Goal: Task Accomplishment & Management: Manage account settings

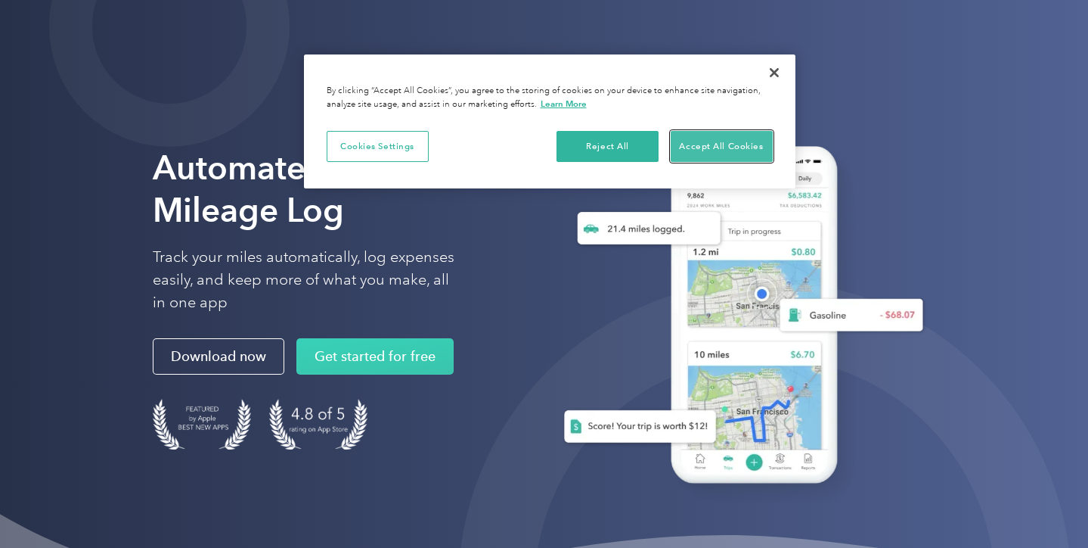
click at [709, 150] on button "Accept All Cookies" at bounding box center [722, 147] width 102 height 32
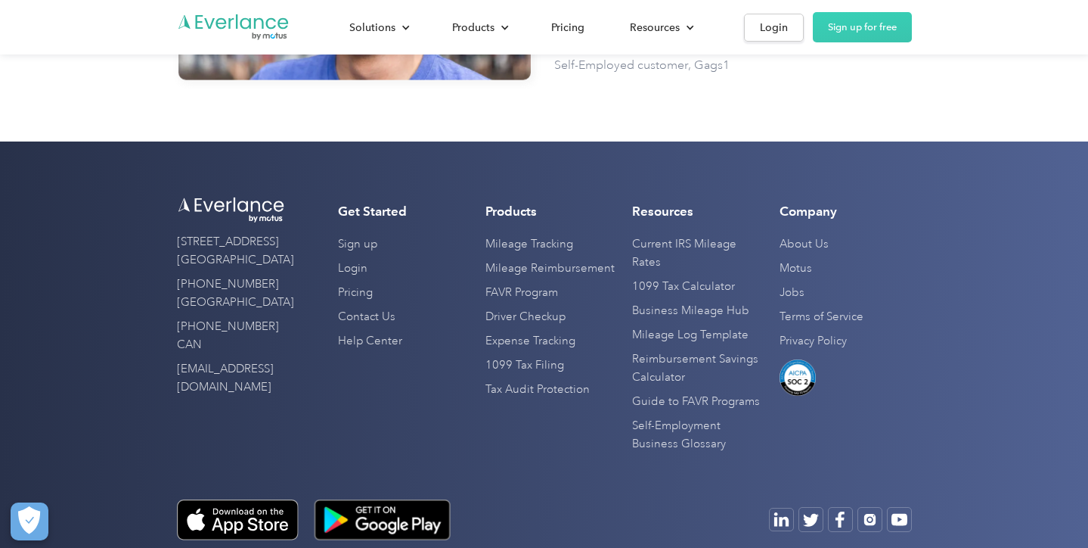
scroll to position [4671, 0]
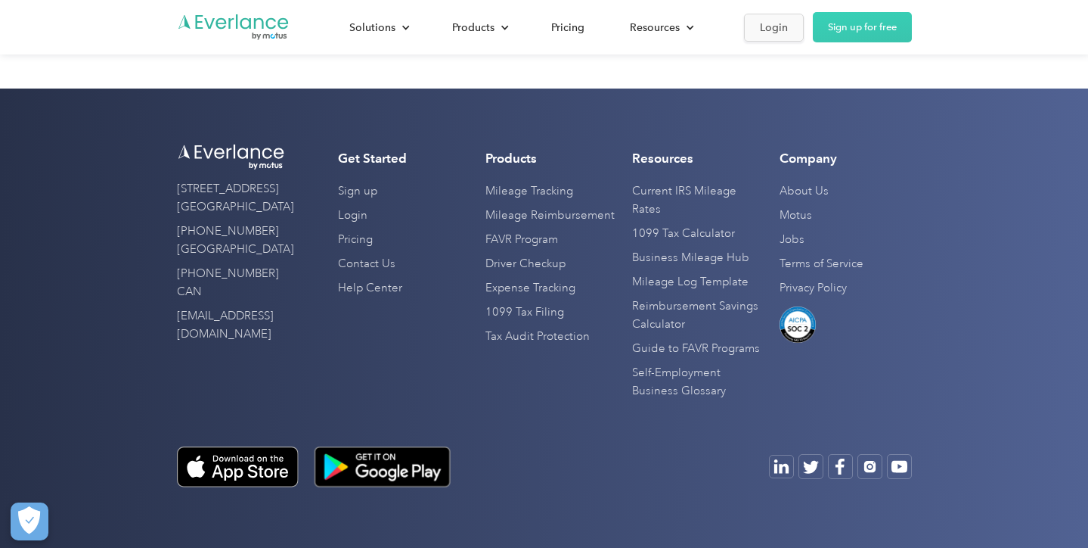
click at [774, 36] on link "Login" at bounding box center [774, 28] width 60 height 28
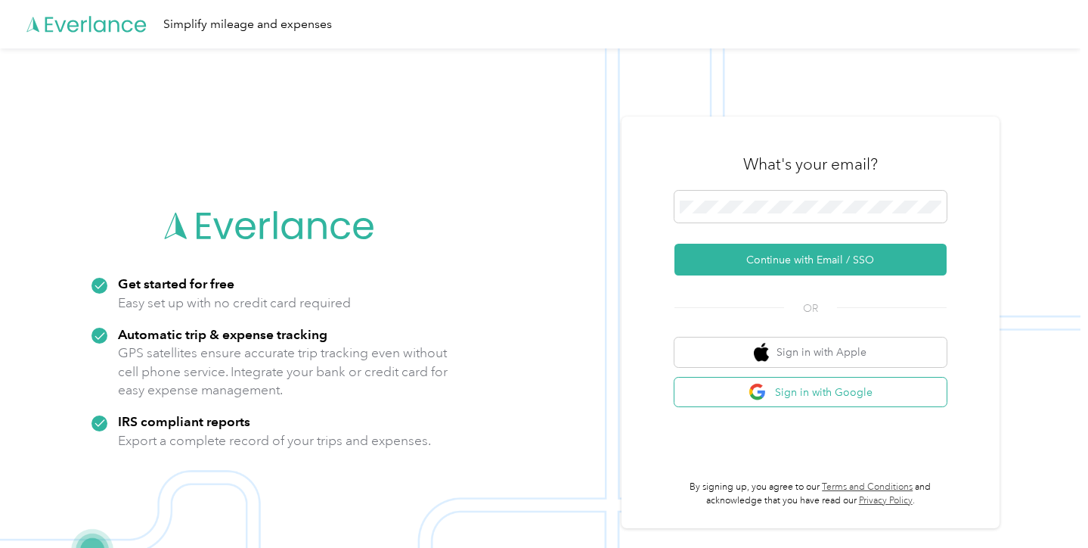
click at [818, 389] on button "Sign in with Google" at bounding box center [811, 391] width 272 height 29
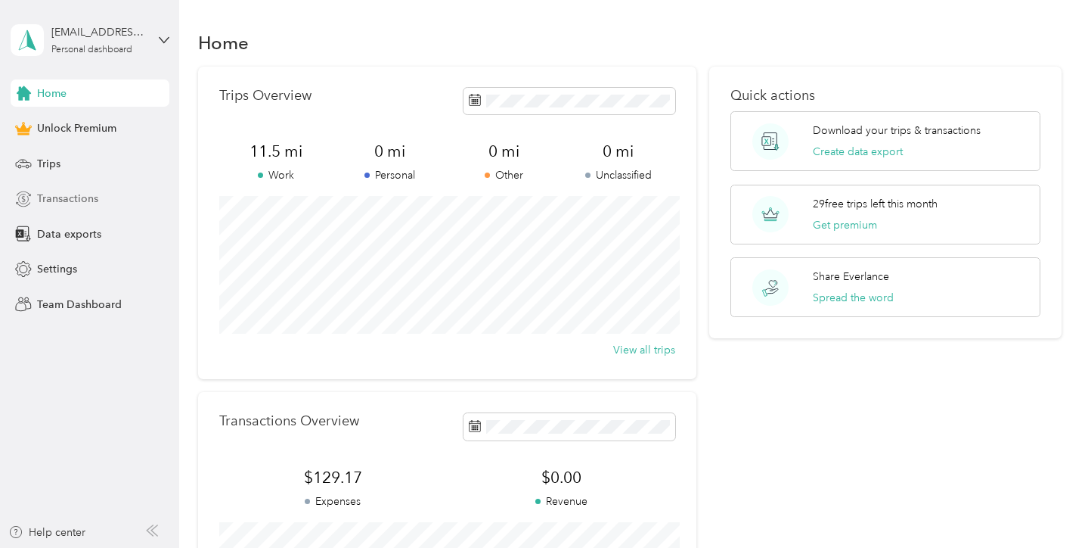
click at [104, 203] on div "Transactions" at bounding box center [90, 198] width 159 height 27
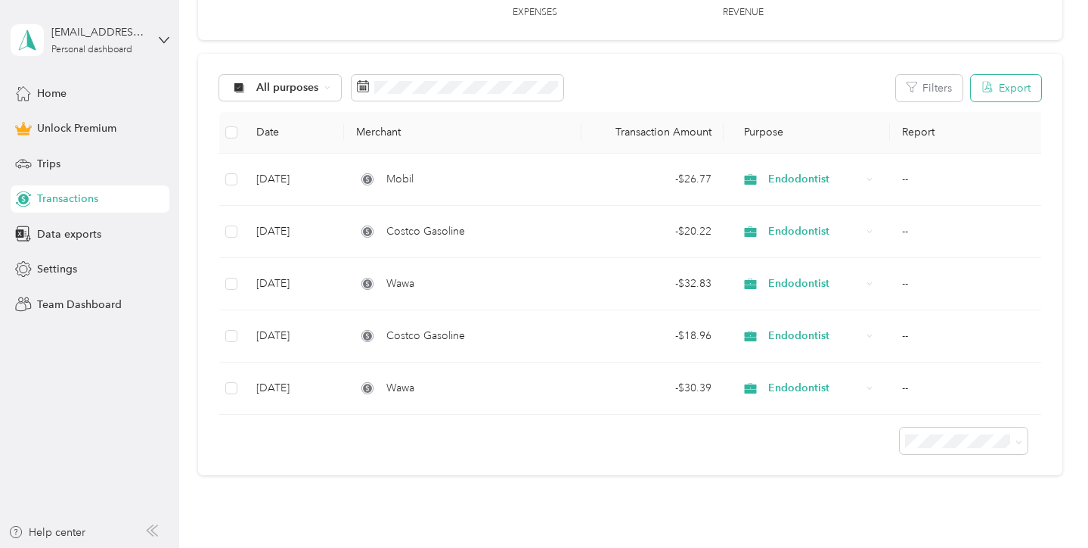
scroll to position [116, 0]
click at [325, 79] on div "All purposes" at bounding box center [280, 86] width 123 height 26
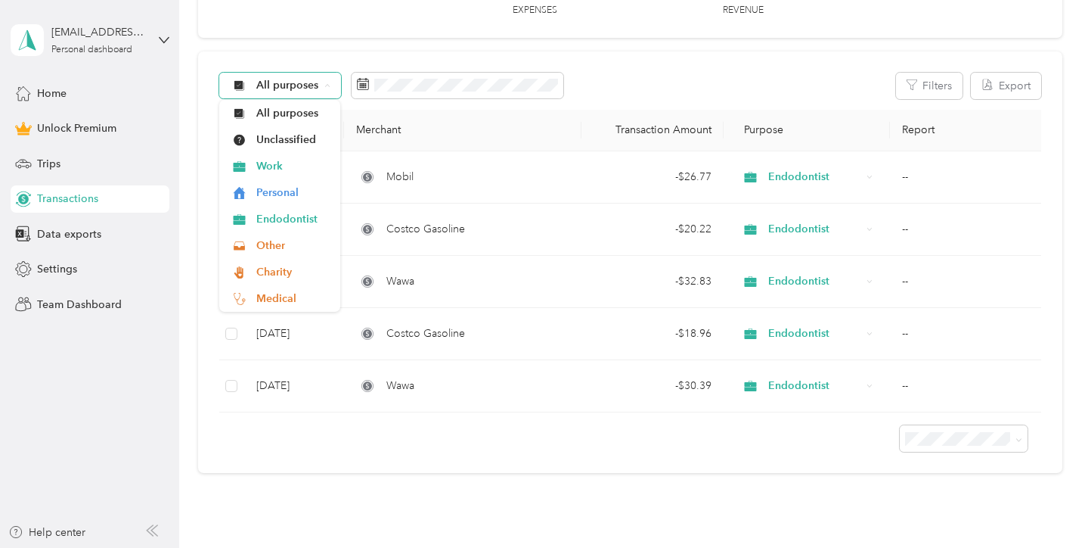
click at [325, 79] on div "All purposes" at bounding box center [280, 86] width 123 height 26
click at [328, 85] on icon at bounding box center [327, 85] width 6 height 6
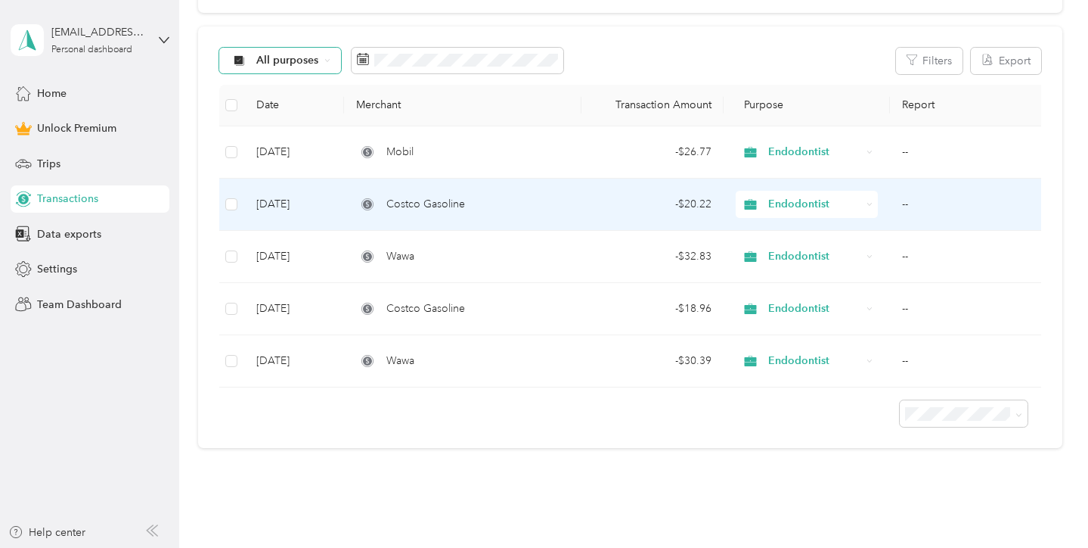
scroll to position [129, 0]
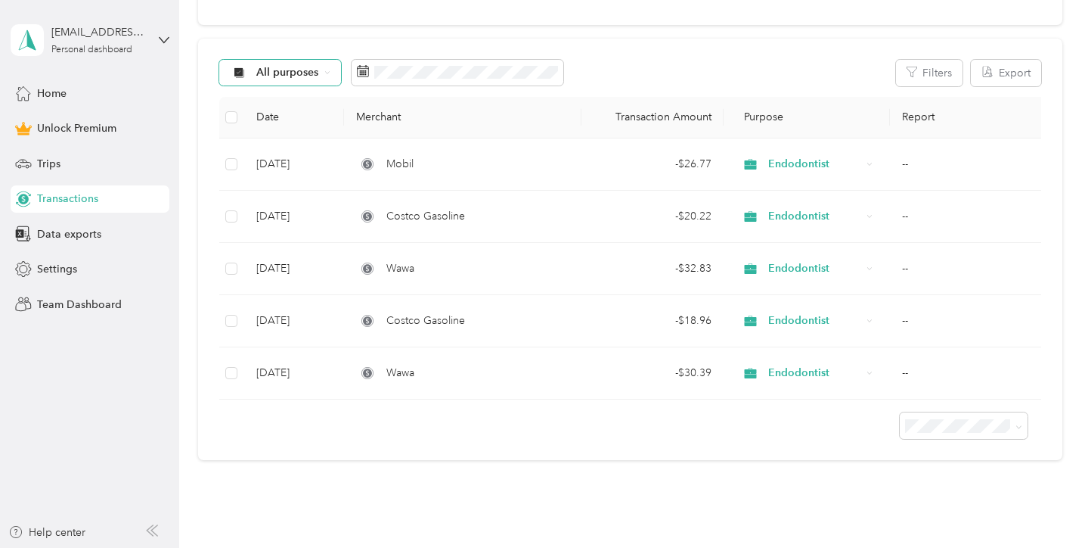
click at [321, 75] on div "All purposes" at bounding box center [280, 73] width 123 height 26
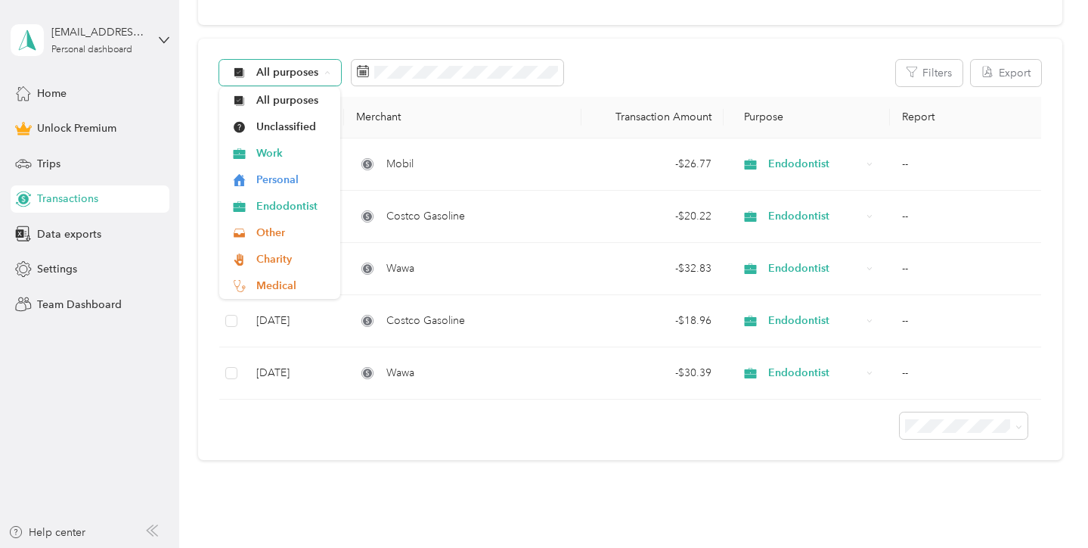
click at [328, 79] on div "All purposes" at bounding box center [280, 73] width 123 height 26
click at [318, 76] on div "All purposes" at bounding box center [280, 73] width 123 height 26
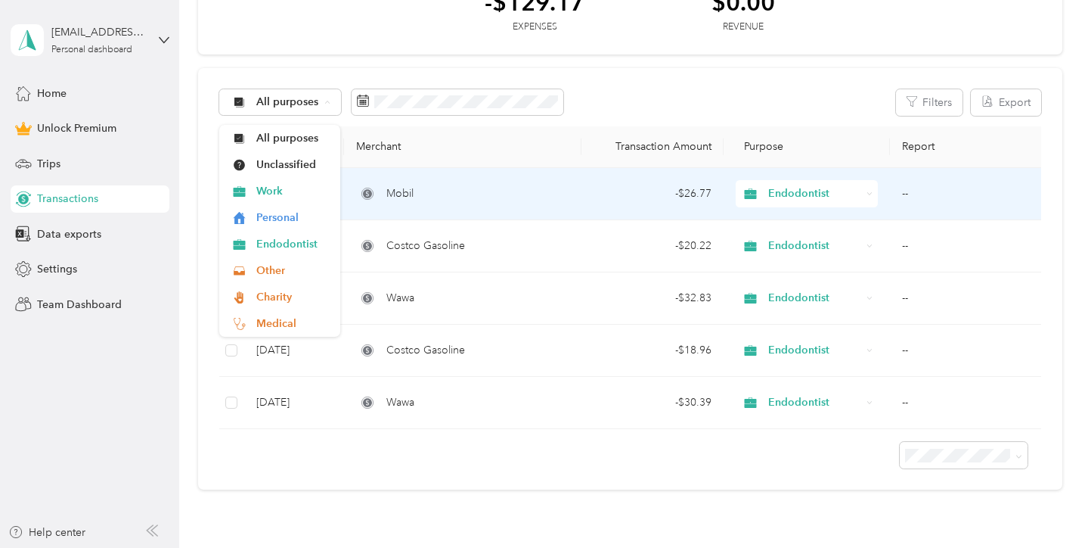
scroll to position [107, 0]
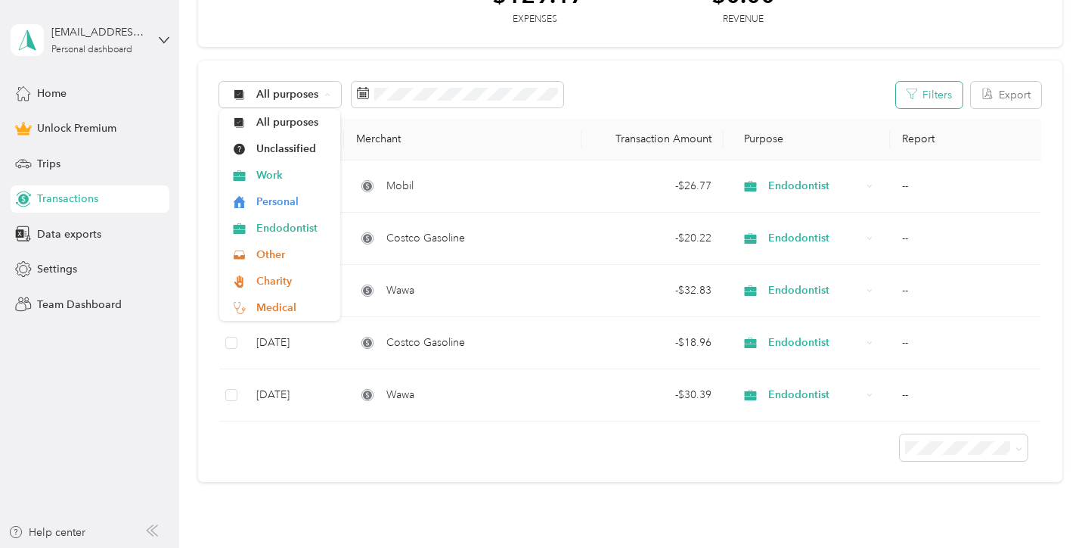
click at [956, 95] on button "Filters" at bounding box center [929, 95] width 67 height 26
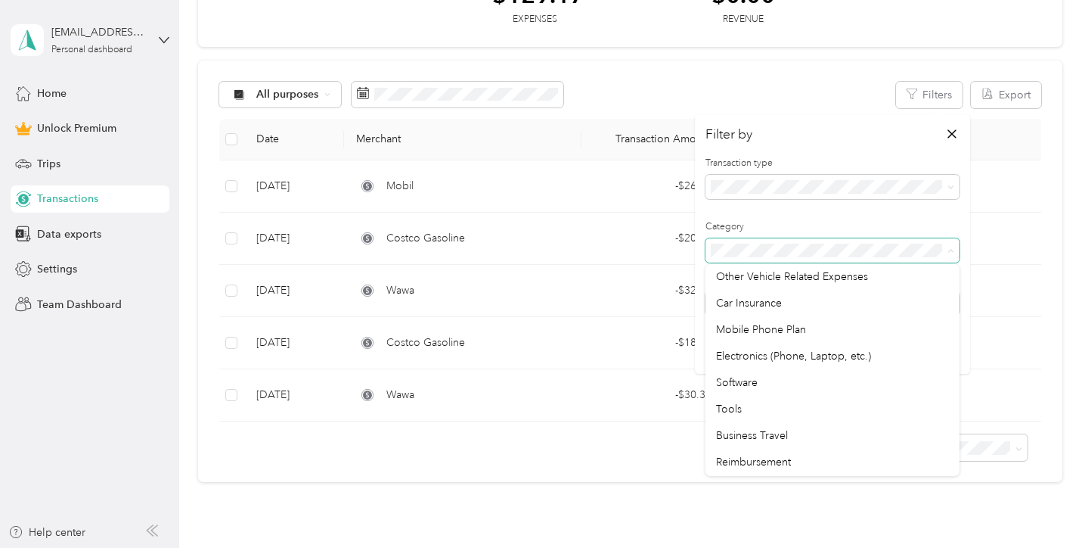
scroll to position [0, 0]
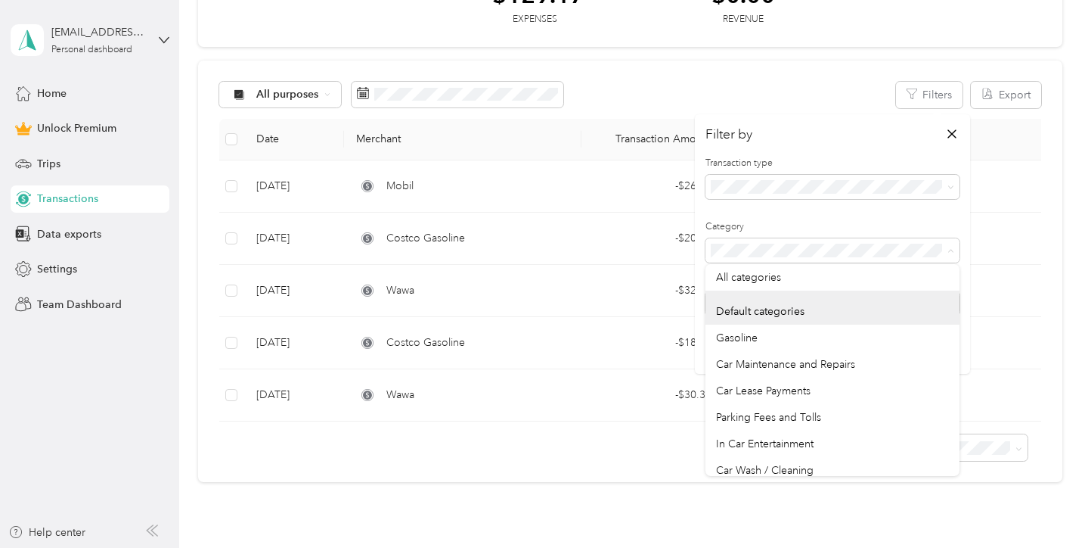
click at [1081, 269] on div "Transactions New -$129.17 Expenses $0.00 Revenue All purposes Filters Export Da…" at bounding box center [630, 228] width 902 height 671
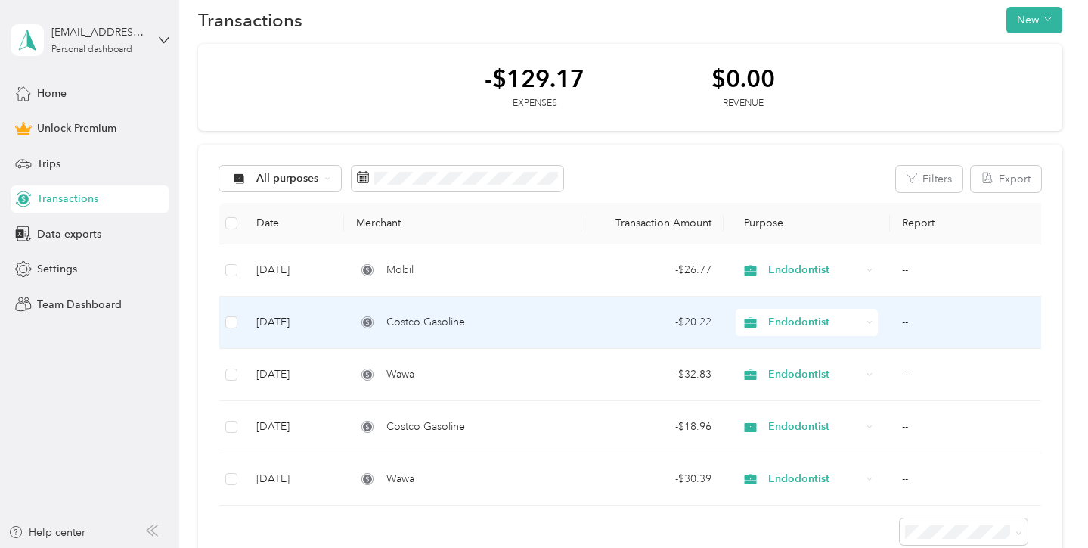
scroll to position [13, 0]
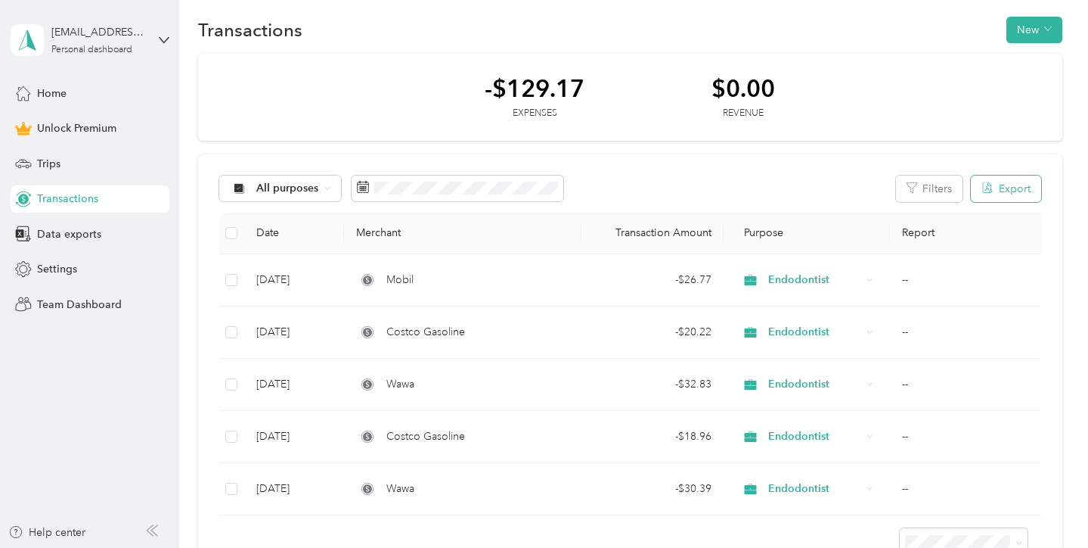
click at [1027, 193] on button "Export" at bounding box center [1006, 188] width 70 height 26
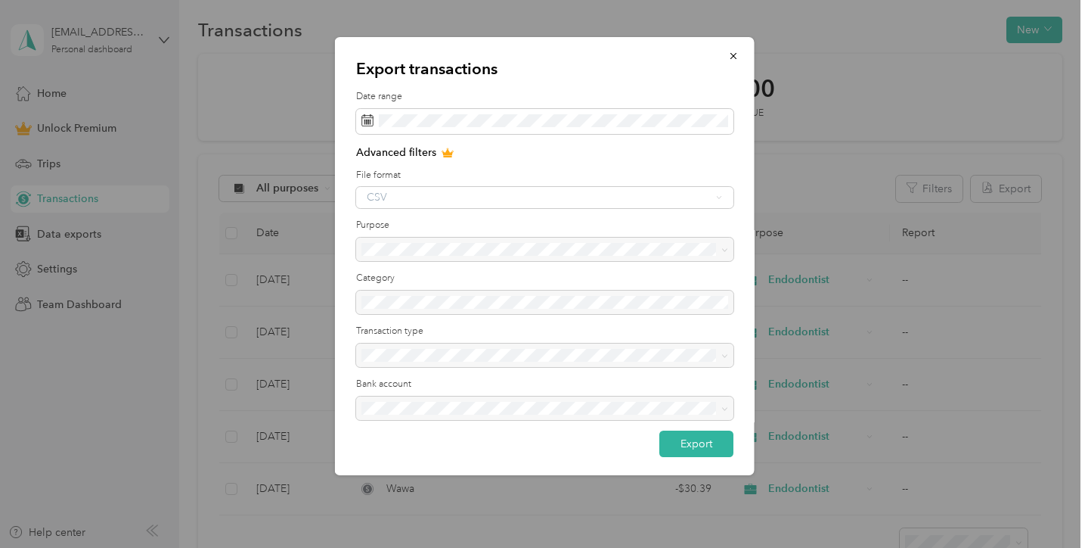
click at [523, 245] on div at bounding box center [544, 250] width 377 height 24
click at [518, 311] on div at bounding box center [544, 302] width 377 height 24
click at [474, 354] on div at bounding box center [544, 355] width 377 height 24
click at [479, 399] on div at bounding box center [544, 408] width 377 height 24
click at [526, 324] on div "Advanced filters File format CSV Purpose Category Transaction type Bank account" at bounding box center [544, 287] width 377 height 286
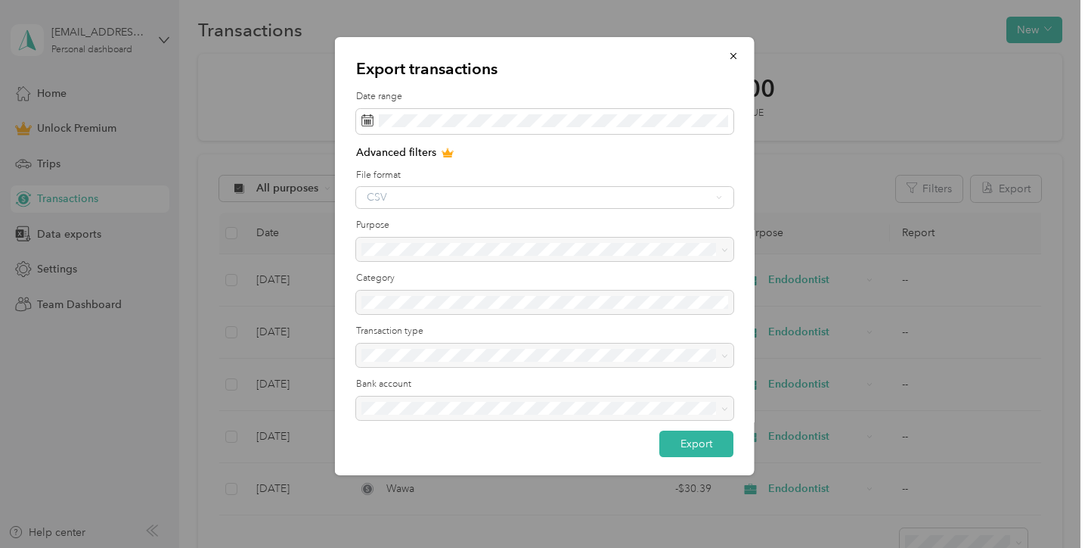
click at [542, 216] on div "Advanced filters File format CSV Purpose Category Transaction type Bank account" at bounding box center [544, 287] width 377 height 286
click at [521, 200] on div "CSV" at bounding box center [544, 197] width 377 height 21
click at [692, 449] on button "Export" at bounding box center [696, 443] width 74 height 26
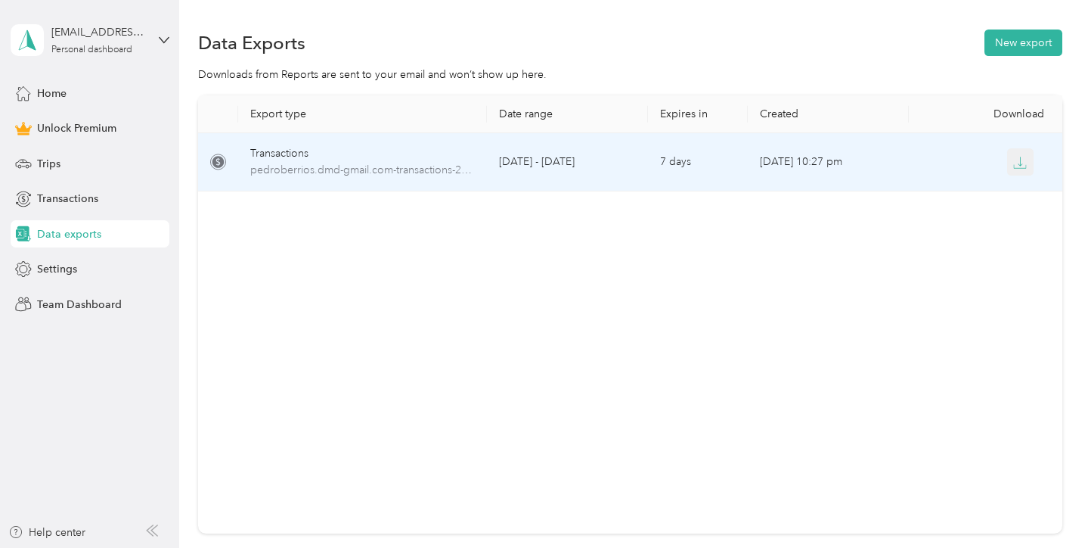
click at [1031, 165] on button "button" at bounding box center [1021, 161] width 27 height 27
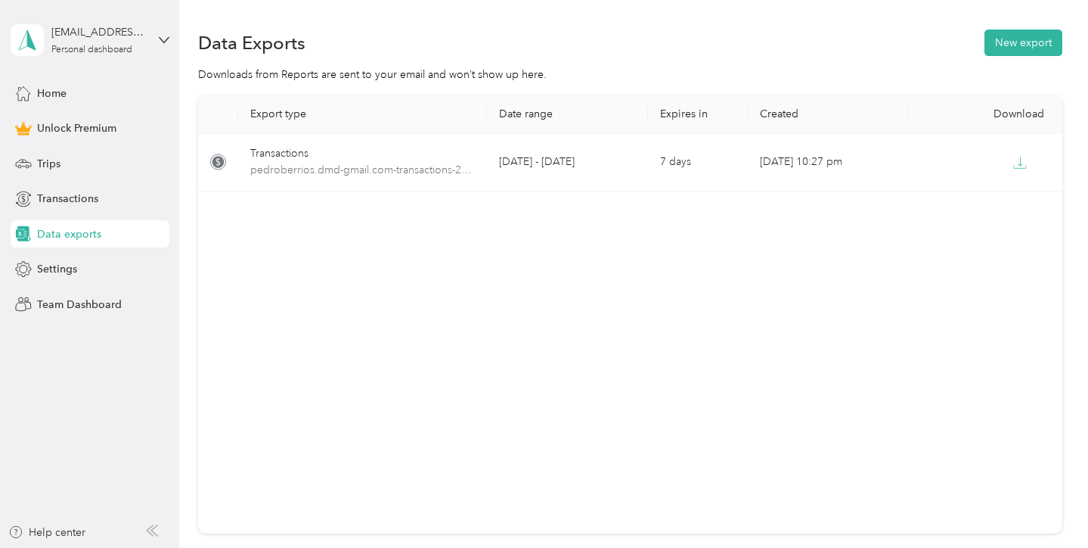
click at [70, 224] on div "Data exports" at bounding box center [90, 233] width 159 height 27
click at [72, 200] on span "Transactions" at bounding box center [67, 199] width 61 height 16
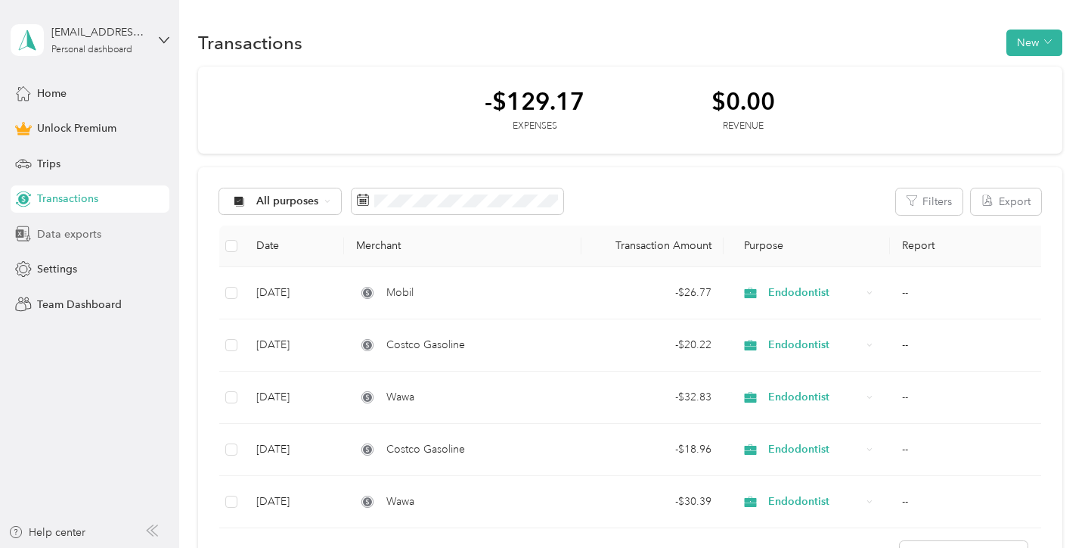
click at [83, 233] on span "Data exports" at bounding box center [69, 234] width 64 height 16
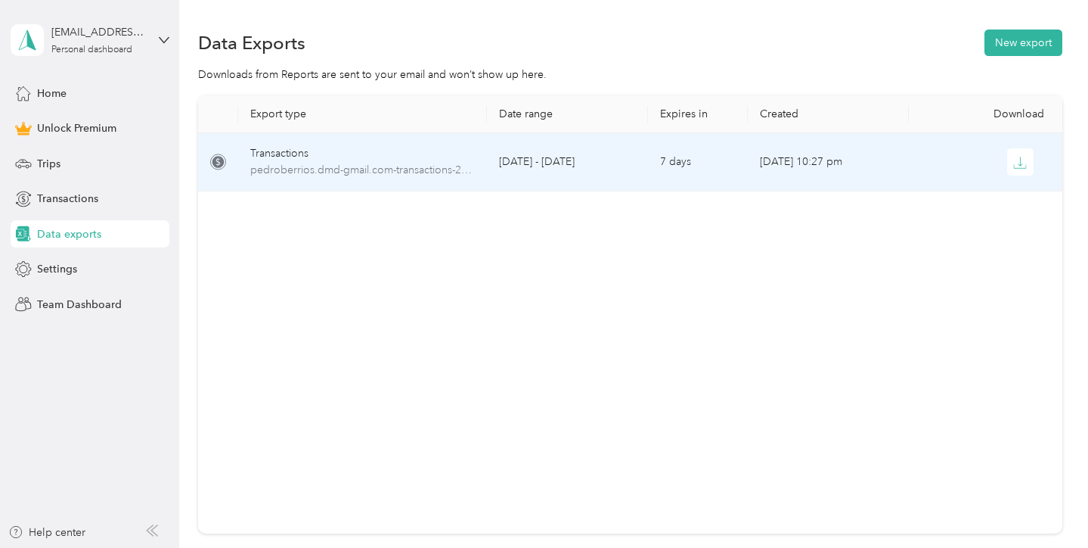
click at [956, 157] on div at bounding box center [989, 161] width 137 height 27
click at [1028, 166] on button "button" at bounding box center [1021, 161] width 27 height 27
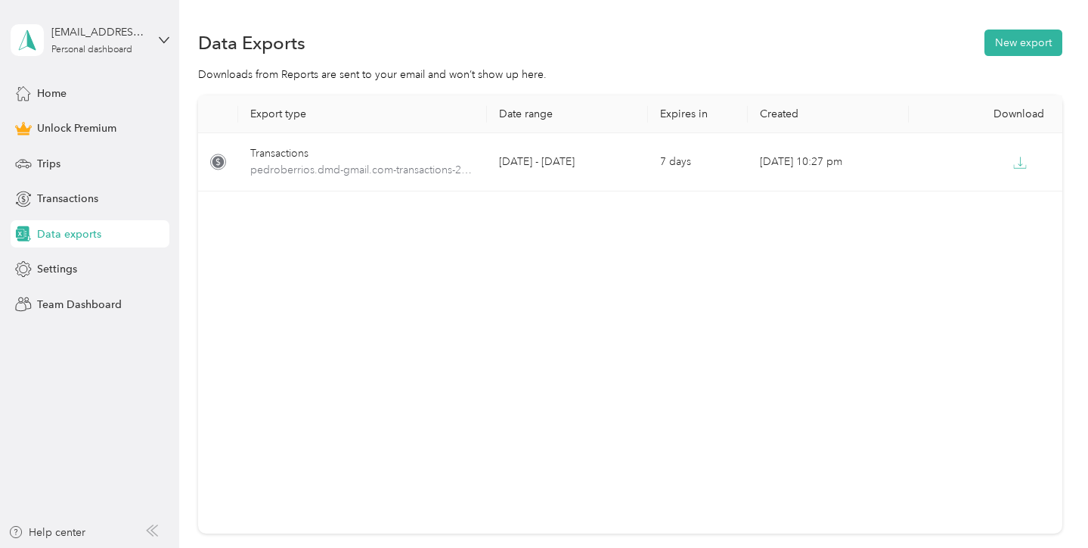
click at [225, 217] on div "Export type Date range Expires in Created Download Transactions pedroberrios.dm…" at bounding box center [630, 314] width 865 height 438
click at [169, 43] on icon at bounding box center [164, 40] width 11 height 11
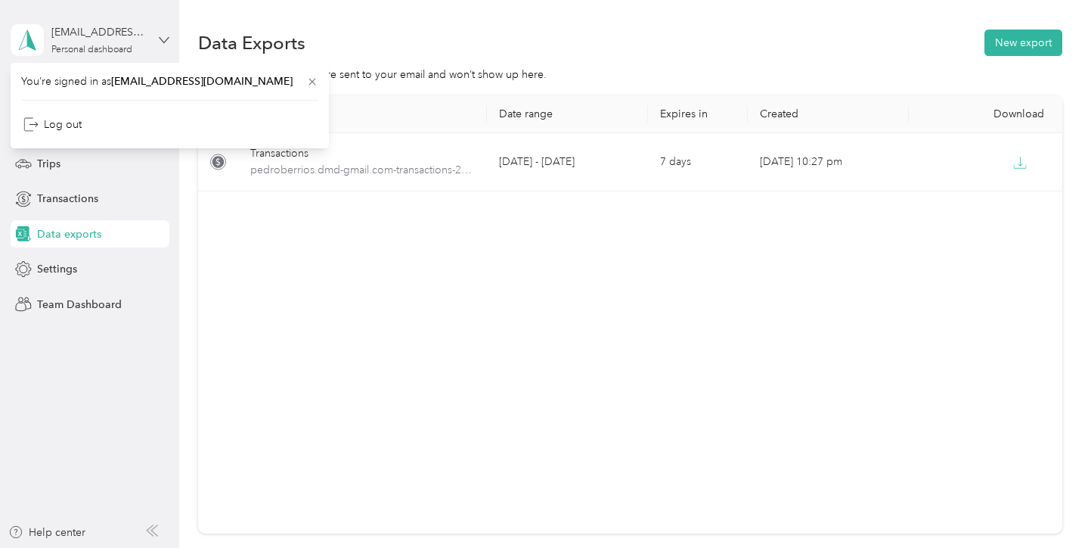
click at [169, 43] on icon at bounding box center [164, 40] width 11 height 11
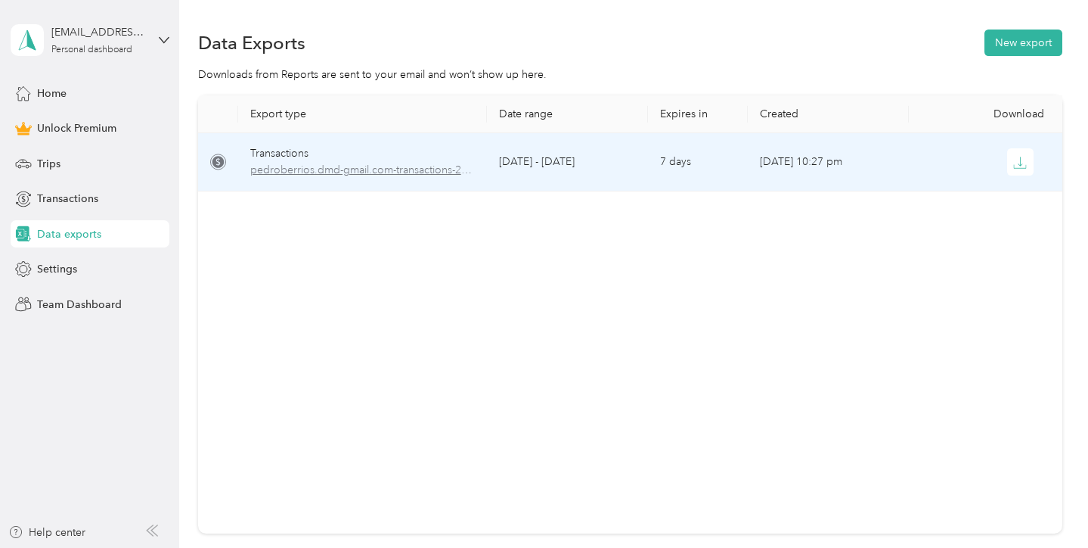
click at [467, 174] on span "pedroberrios.dmd-gmail.com-transactions-2025-01-01-2025-08-29.csv" at bounding box center [362, 170] width 225 height 17
click at [225, 153] on icon at bounding box center [218, 162] width 16 height 18
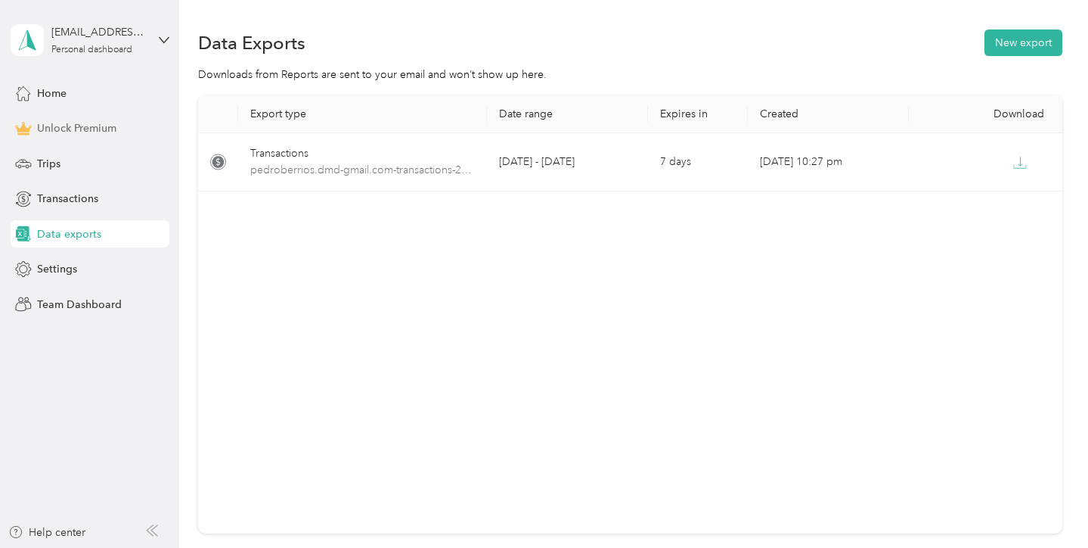
click at [91, 126] on span "Unlock Premium" at bounding box center [76, 128] width 79 height 16
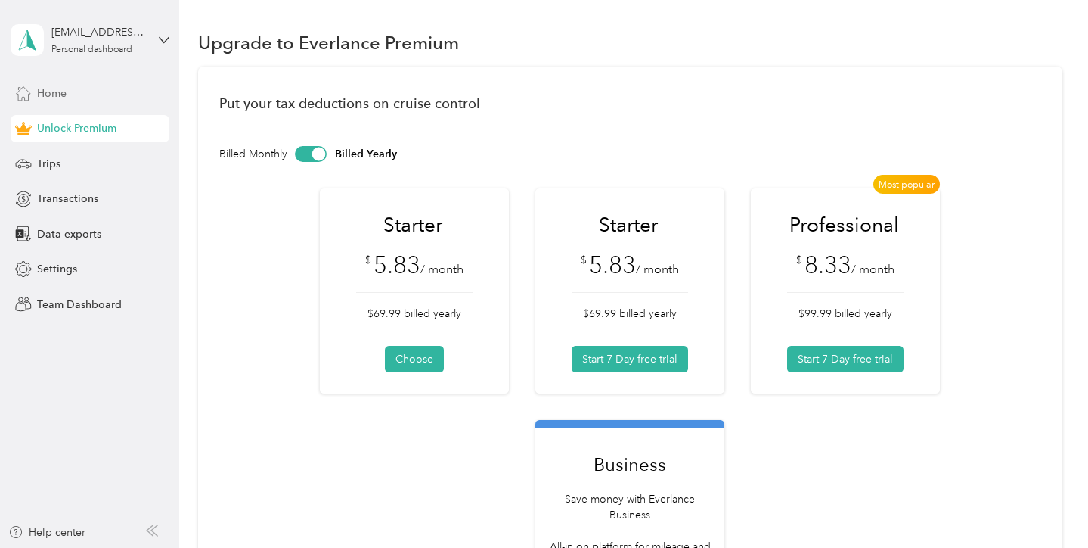
click at [92, 91] on div "Home" at bounding box center [90, 92] width 159 height 27
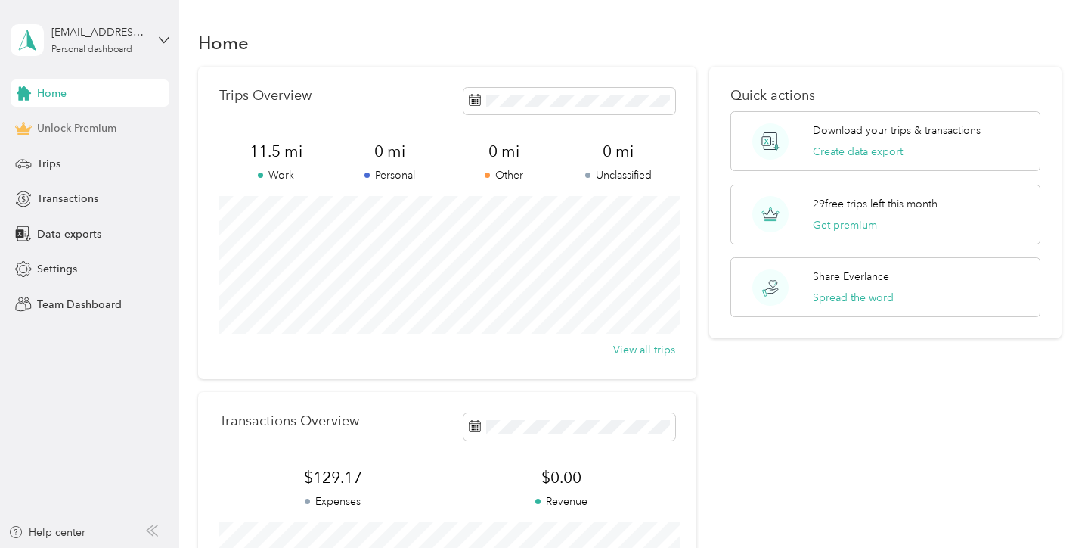
click at [102, 130] on span "Unlock Premium" at bounding box center [76, 128] width 79 height 16
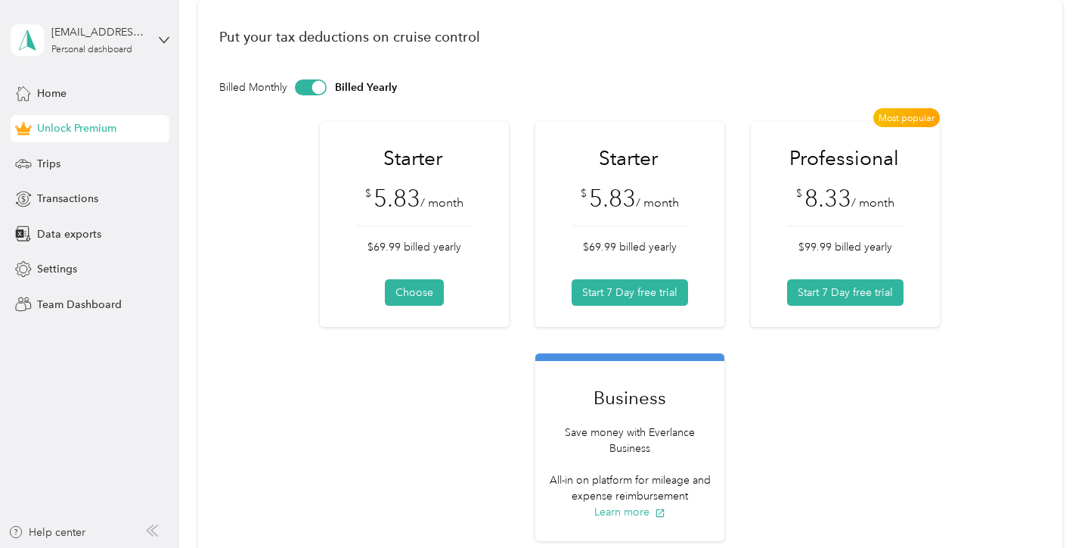
scroll to position [48, 0]
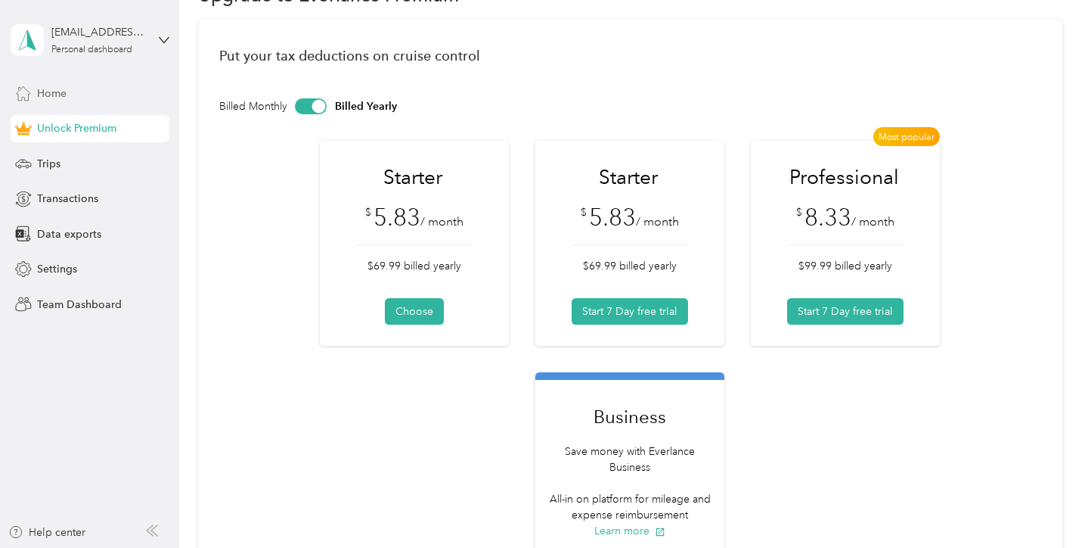
click at [92, 92] on div "Home" at bounding box center [90, 92] width 159 height 27
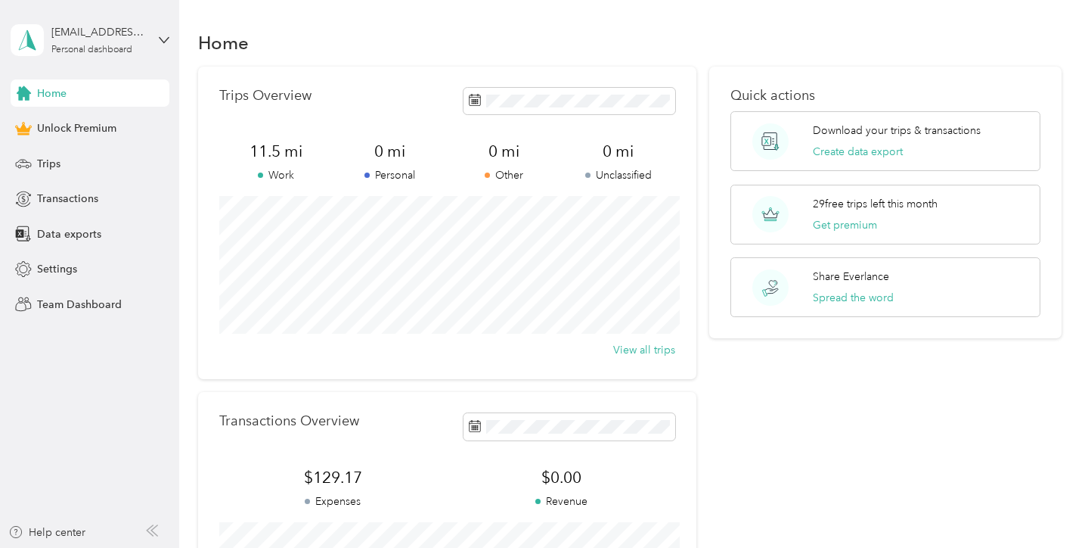
click at [710, 130] on div "Trips Overview 11.5 mi Work 0 mi Personal 0 mi Other 0 mi Unclassified View all…" at bounding box center [630, 370] width 865 height 607
